Goal: Task Accomplishment & Management: Contribute content

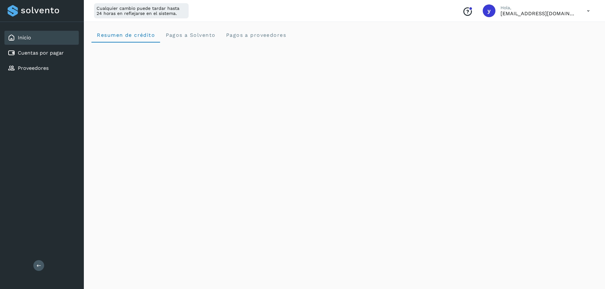
scroll to position [318, 0]
click at [590, 12] on icon at bounding box center [588, 10] width 13 height 13
click at [549, 36] on div "Cerrar sesión" at bounding box center [557, 41] width 76 height 12
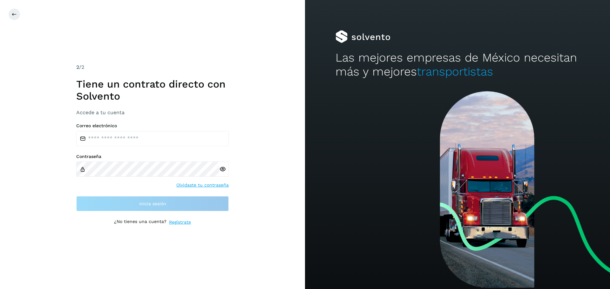
click at [115, 126] on label "Correo electrónico" at bounding box center [152, 125] width 152 height 5
click at [108, 137] on input "email" at bounding box center [152, 138] width 152 height 15
type input "**********"
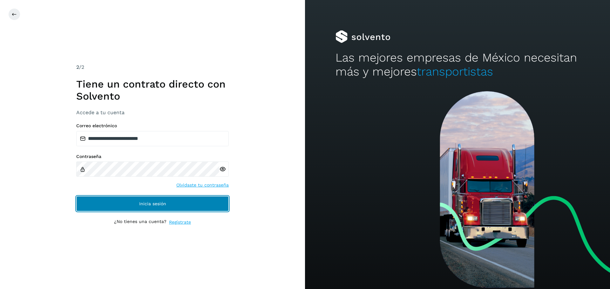
click at [124, 207] on button "Inicia sesión" at bounding box center [152, 203] width 152 height 15
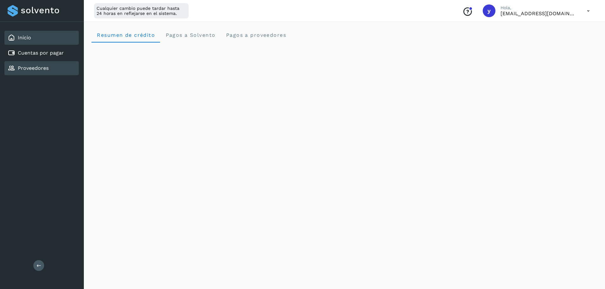
click at [38, 73] on div "Proveedores" at bounding box center [41, 68] width 74 height 14
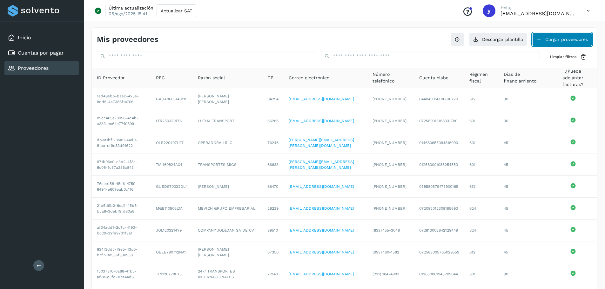
click at [557, 42] on button "Cargar proveedores" at bounding box center [562, 39] width 60 height 13
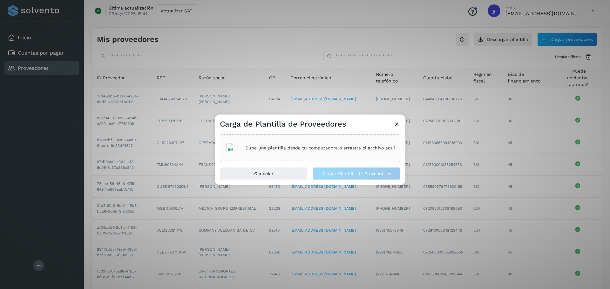
click at [298, 152] on div "Sube una plantilla desde tu computadora o arrastra el archivo aquí" at bounding box center [310, 148] width 170 height 17
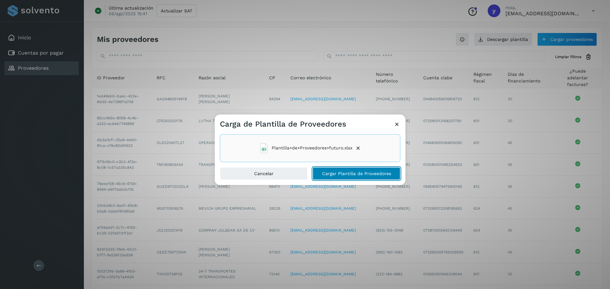
click at [365, 172] on span "Cargar Plantilla de Proveedores" at bounding box center [356, 174] width 69 height 4
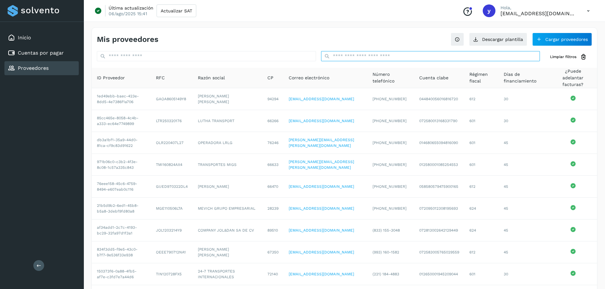
click at [353, 57] on input "text" at bounding box center [430, 56] width 219 height 10
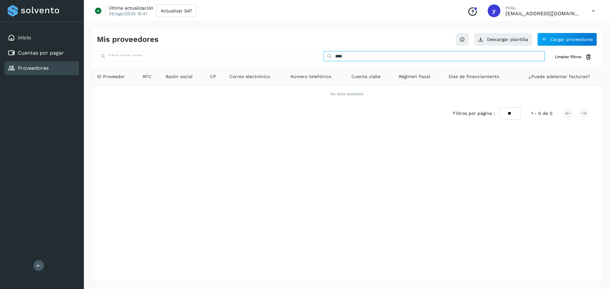
type input "*****"
click at [352, 57] on input "*****" at bounding box center [433, 56] width 221 height 10
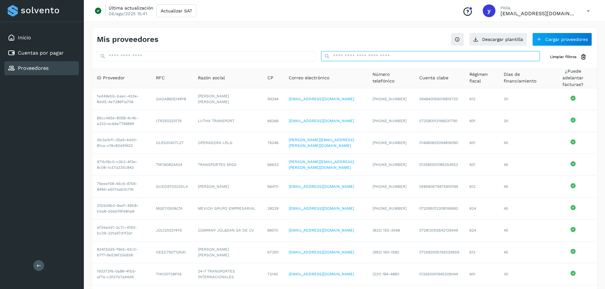
scroll to position [46, 0]
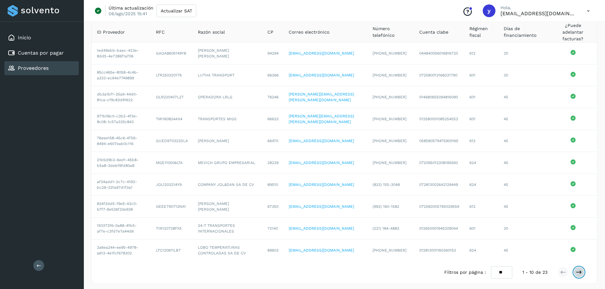
click at [580, 271] on icon at bounding box center [579, 272] width 6 height 6
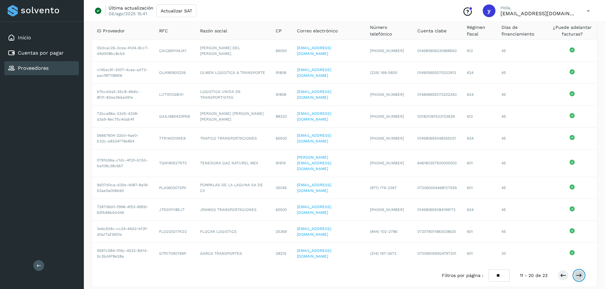
click at [580, 273] on icon at bounding box center [579, 276] width 6 height 6
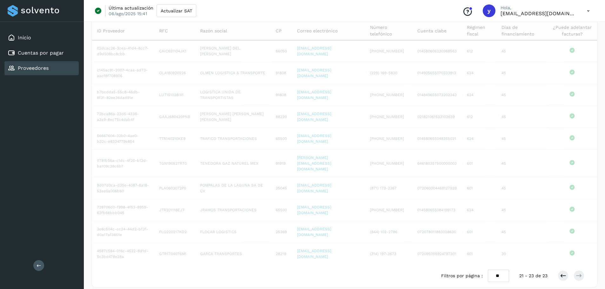
scroll to position [0, 0]
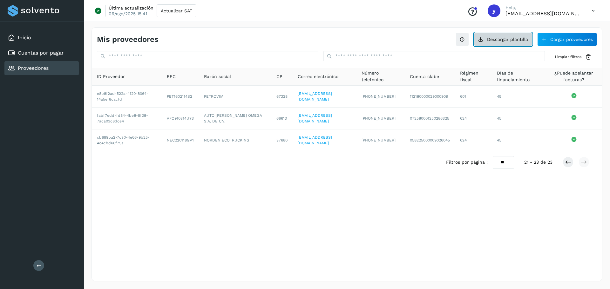
click at [497, 41] on button "Descargar plantilla" at bounding box center [503, 39] width 58 height 13
click at [552, 36] on button "Cargar proveedores" at bounding box center [567, 39] width 60 height 13
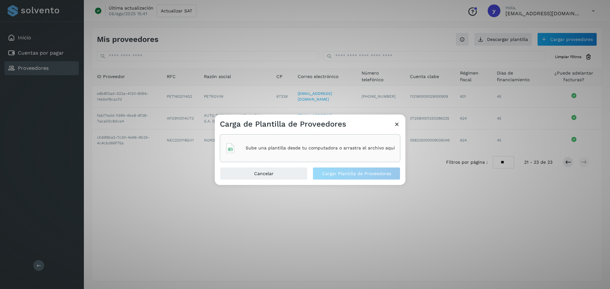
click at [290, 149] on p "Sube una plantilla desde tu computadora o arrastra el archivo aquí" at bounding box center [320, 147] width 149 height 5
click at [369, 183] on div "Cancelar Cargar Plantilla de Proveedores" at bounding box center [310, 176] width 191 height 18
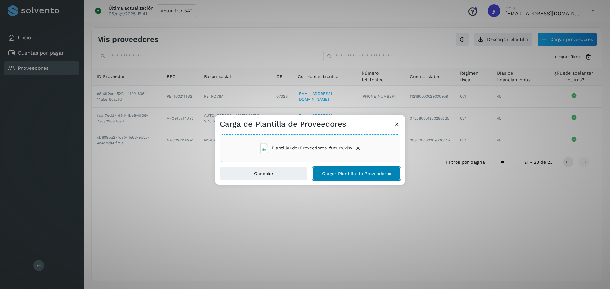
click at [365, 178] on button "Cargar Plantilla de Proveedores" at bounding box center [357, 173] width 88 height 13
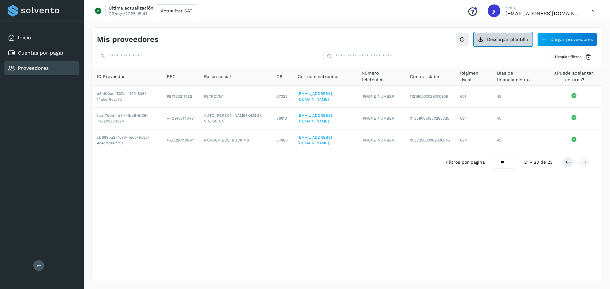
click at [482, 45] on button "Descargar plantilla" at bounding box center [503, 39] width 58 height 13
click at [562, 38] on button "Cargar proveedores" at bounding box center [567, 39] width 60 height 13
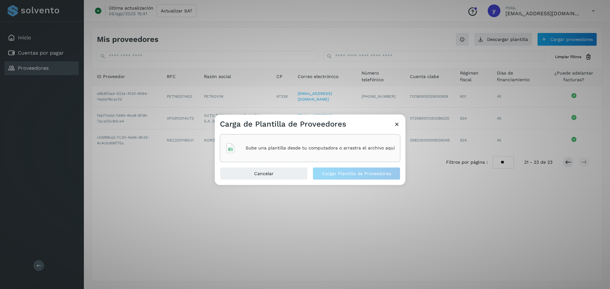
click at [322, 150] on p "Sube una plantilla desde tu computadora o arrastra el archivo aquí" at bounding box center [320, 147] width 149 height 5
click at [296, 157] on div "Sube una plantilla desde tu computadora o arrastra el archivo aquí" at bounding box center [310, 148] width 180 height 28
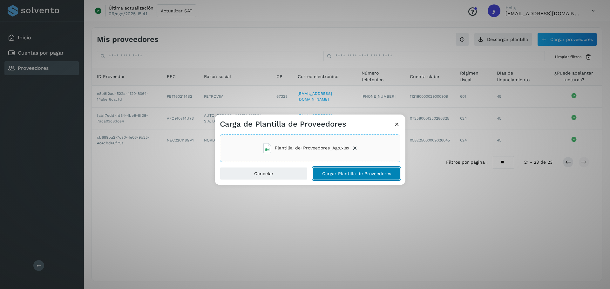
click at [365, 174] on span "Cargar Plantilla de Proveedores" at bounding box center [356, 174] width 69 height 4
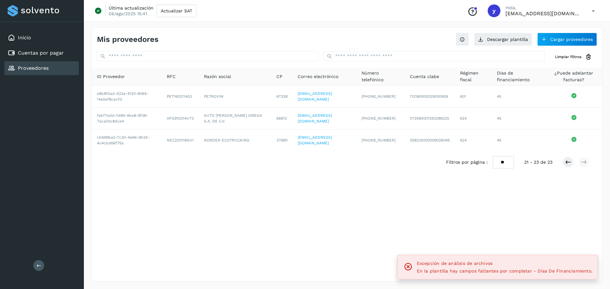
click at [423, 204] on div "Mis proveedores Descargar plantilla Cargar proveedores Limpiar filtros ID Prove…" at bounding box center [346, 154] width 511 height 254
click at [571, 162] on button at bounding box center [568, 162] width 11 height 11
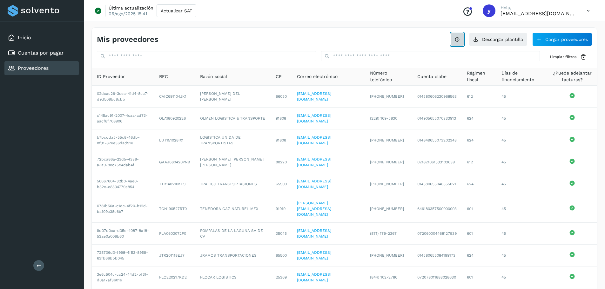
click at [456, 39] on icon at bounding box center [457, 39] width 5 height 5
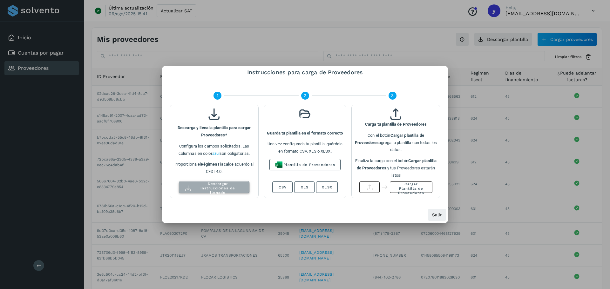
click at [224, 185] on span "Descargar instrucciones de llenado" at bounding box center [218, 188] width 48 height 13
click at [434, 216] on span "Salir" at bounding box center [437, 215] width 10 height 4
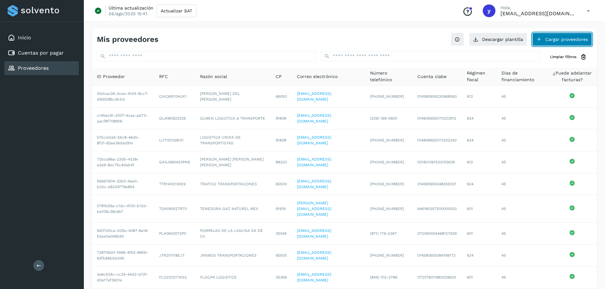
click at [567, 42] on button "Cargar proveedores" at bounding box center [562, 39] width 60 height 13
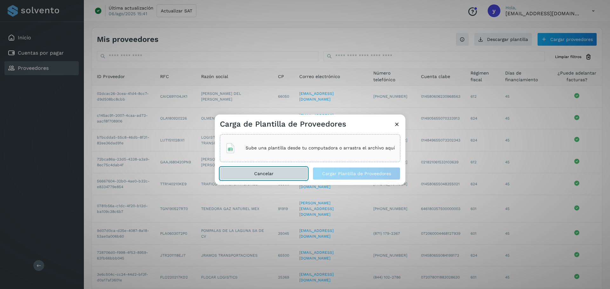
click at [266, 172] on span "Cancelar" at bounding box center [263, 174] width 19 height 4
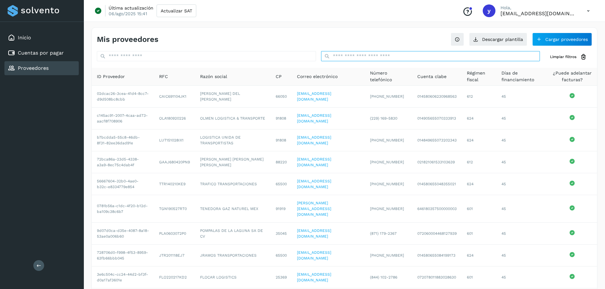
click at [349, 54] on input "text" at bounding box center [430, 56] width 219 height 10
paste input "**********"
type input "**********"
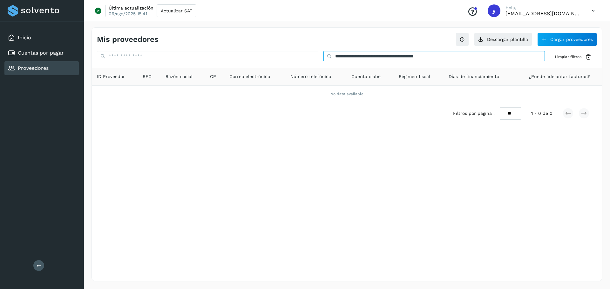
drag, startPoint x: 489, startPoint y: 60, endPoint x: 305, endPoint y: 70, distance: 184.5
click at [305, 70] on div "**********" at bounding box center [347, 88] width 510 height 74
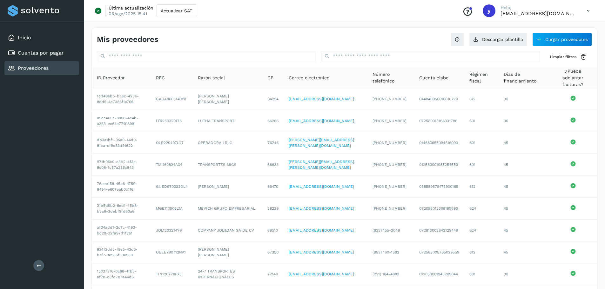
click at [565, 32] on div "Mis proveedores Descargar plantilla Cargar proveedores" at bounding box center [344, 37] width 505 height 18
click at [565, 38] on button "Cargar proveedores" at bounding box center [562, 39] width 60 height 13
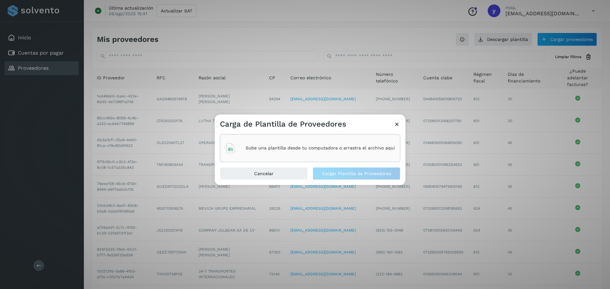
click at [289, 141] on div "Sube una plantilla desde tu computadora o arrastra el archivo aquí" at bounding box center [310, 148] width 170 height 17
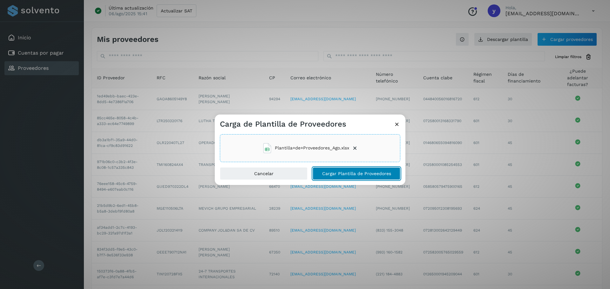
click at [339, 173] on span "Cargar Plantilla de Proveedores" at bounding box center [356, 174] width 69 height 4
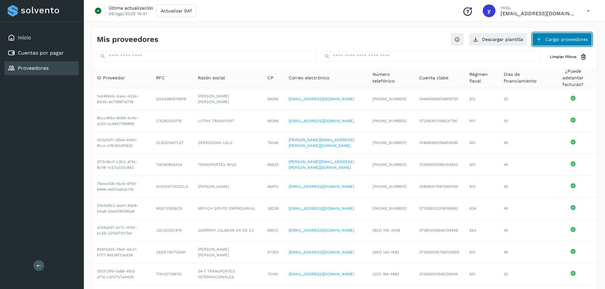
click at [552, 40] on button "Cargar proveedores" at bounding box center [562, 39] width 60 height 13
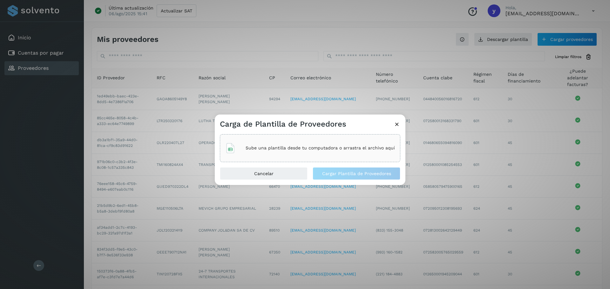
click at [278, 141] on div "Sube una plantilla desde tu computadora o arrastra el archivo aquí" at bounding box center [310, 148] width 170 height 17
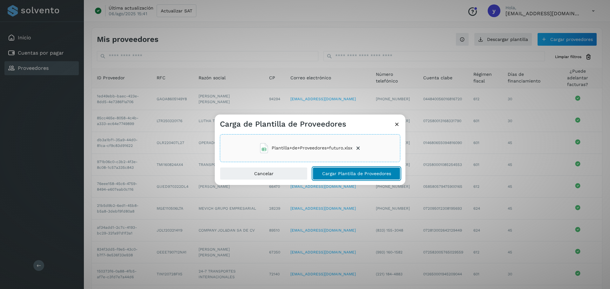
click at [337, 172] on span "Cargar Plantilla de Proveedores" at bounding box center [356, 174] width 69 height 4
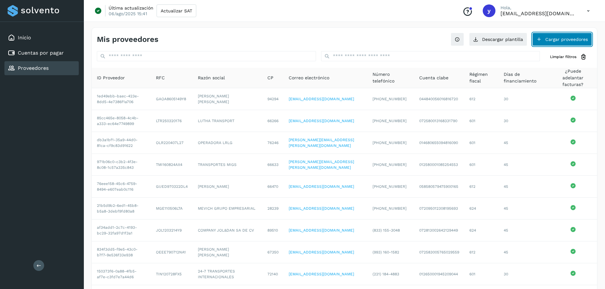
click at [556, 41] on button "Cargar proveedores" at bounding box center [562, 39] width 60 height 13
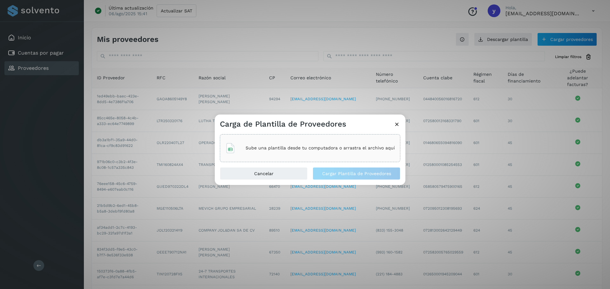
click at [335, 150] on p "Sube una plantilla desde tu computadora o arrastra el archivo aquí" at bounding box center [320, 147] width 149 height 5
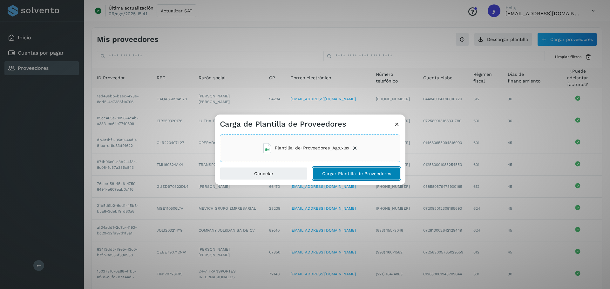
click at [365, 175] on span "Cargar Plantilla de Proveedores" at bounding box center [356, 174] width 69 height 4
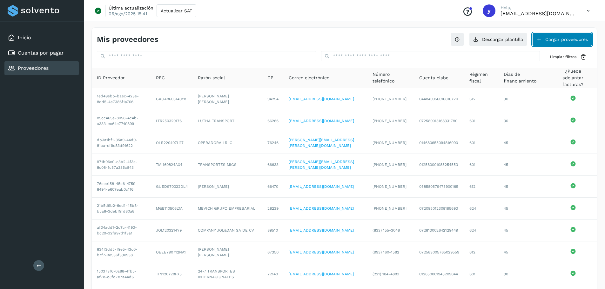
click at [563, 39] on button "Cargar proveedores" at bounding box center [562, 39] width 60 height 13
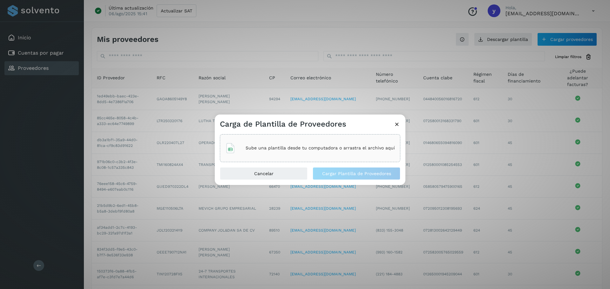
click at [312, 150] on p "Sube una plantilla desde tu computadora o arrastra el archivo aquí" at bounding box center [320, 147] width 149 height 5
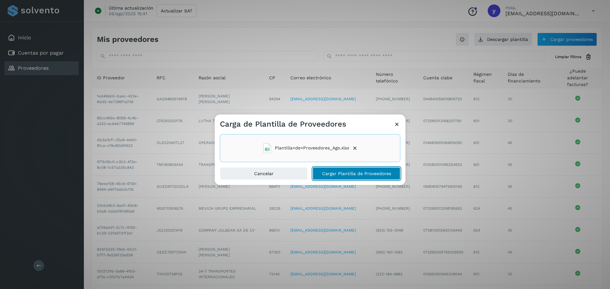
click at [352, 171] on button "Cargar Plantilla de Proveedores" at bounding box center [357, 173] width 88 height 13
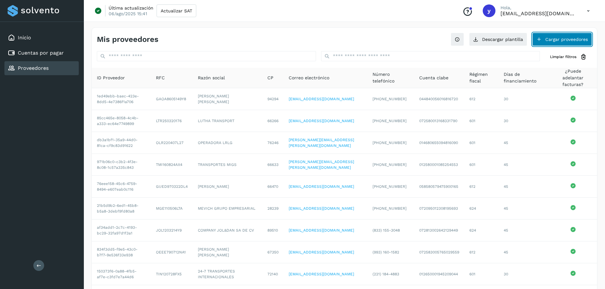
click at [539, 36] on button "Cargar proveedores" at bounding box center [562, 39] width 60 height 13
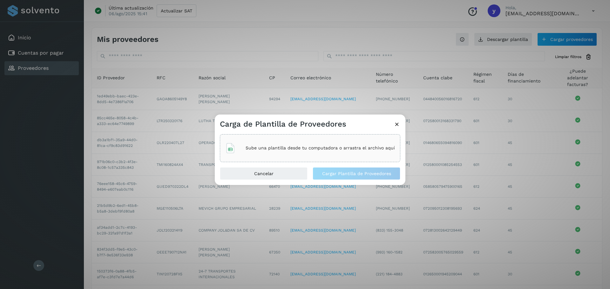
click at [303, 143] on div "Sube una plantilla desde tu computadora o arrastra el archivo aquí" at bounding box center [310, 148] width 170 height 17
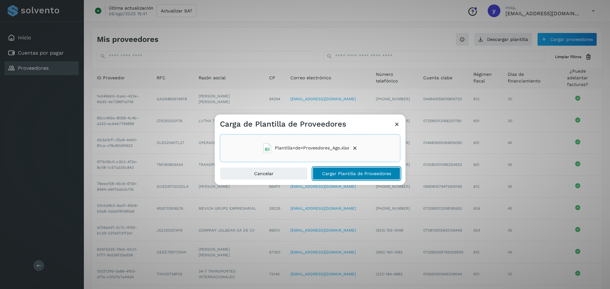
click at [360, 177] on button "Cargar Plantilla de Proveedores" at bounding box center [357, 173] width 88 height 13
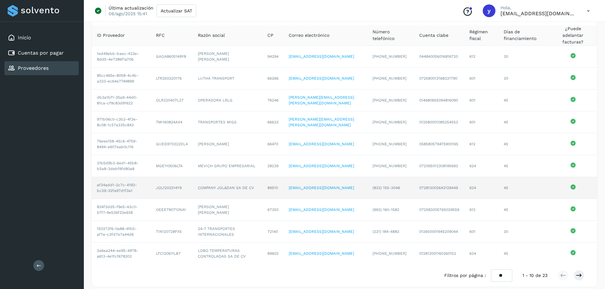
scroll to position [46, 0]
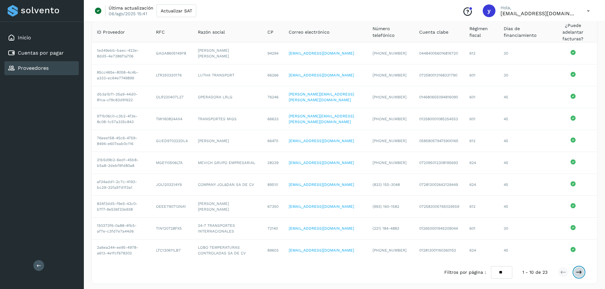
click at [581, 269] on icon at bounding box center [579, 272] width 6 height 6
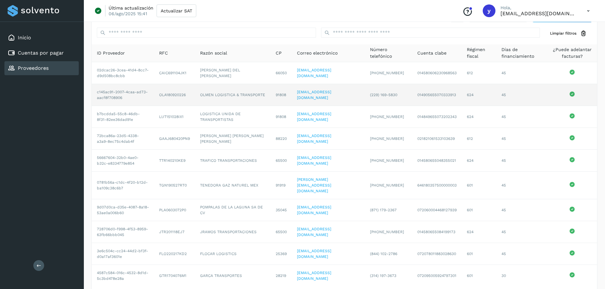
scroll to position [0, 0]
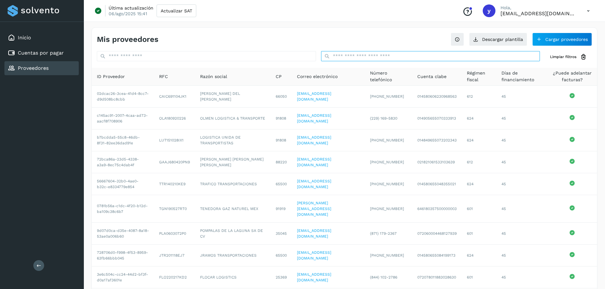
click at [361, 57] on input "text" at bounding box center [430, 56] width 219 height 10
paste input "**********"
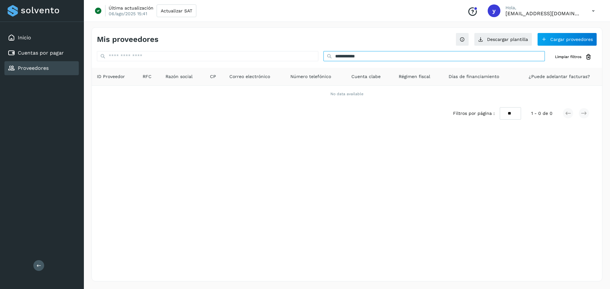
type input "**********"
click at [296, 58] on input "text" at bounding box center [207, 56] width 221 height 10
click at [359, 55] on input "**********" at bounding box center [433, 56] width 221 height 10
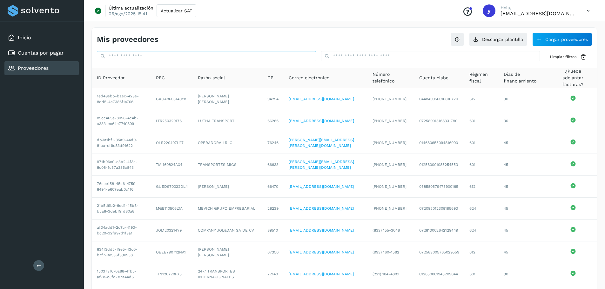
click at [303, 53] on input "text" at bounding box center [206, 56] width 219 height 10
paste input "**********"
type input "**********"
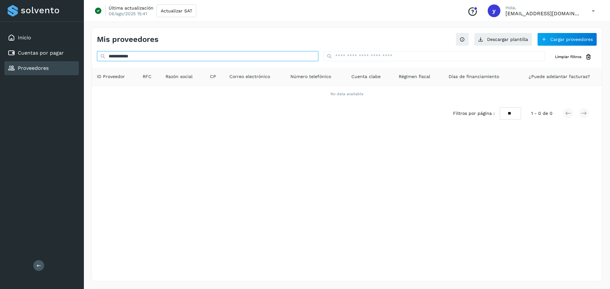
click at [289, 56] on input "**********" at bounding box center [207, 56] width 221 height 10
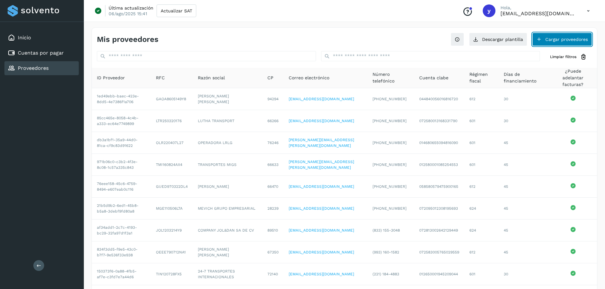
click at [553, 45] on button "Cargar proveedores" at bounding box center [562, 39] width 60 height 13
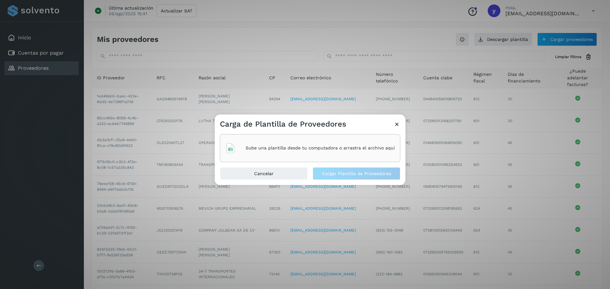
click at [396, 124] on icon at bounding box center [397, 124] width 7 height 7
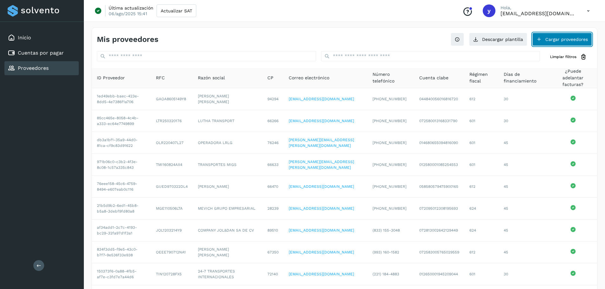
click at [558, 40] on button "Cargar proveedores" at bounding box center [562, 39] width 60 height 13
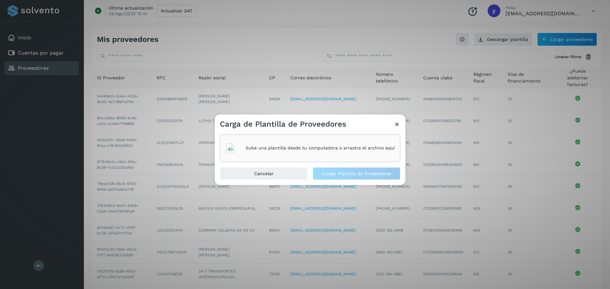
click at [301, 150] on p "Sube una plantilla desde tu computadora o arrastra el archivo aquí" at bounding box center [320, 147] width 149 height 5
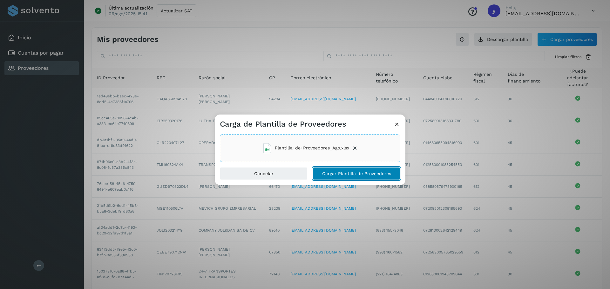
click at [375, 175] on span "Cargar Plantilla de Proveedores" at bounding box center [356, 174] width 69 height 4
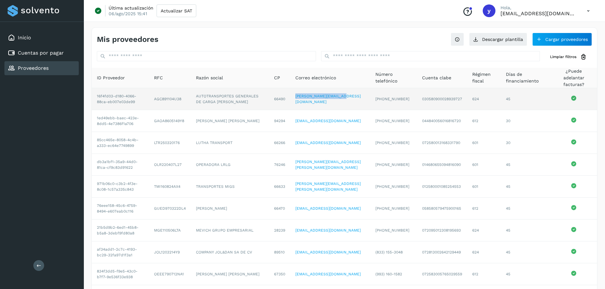
drag, startPoint x: 347, startPoint y: 95, endPoint x: 295, endPoint y: 97, distance: 51.8
click at [295, 97] on td "[PERSON_NAME][EMAIL_ADDRESS][DOMAIN_NAME]" at bounding box center [330, 99] width 80 height 22
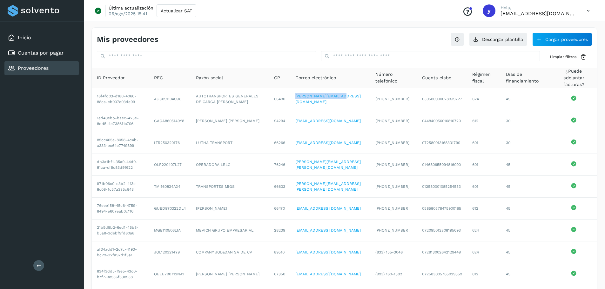
copy link "[PERSON_NAME][EMAIL_ADDRESS][DOMAIN_NAME]"
click at [223, 34] on div "Mis proveedores Descargar plantilla Cargar proveedores" at bounding box center [344, 37] width 505 height 18
